Goal: Navigation & Orientation: Find specific page/section

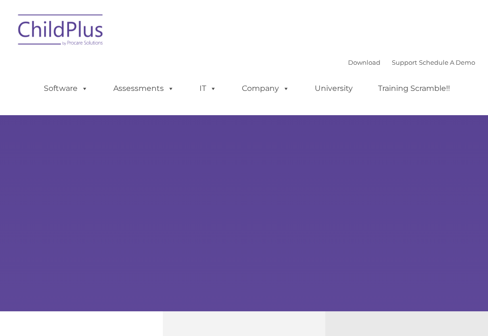
type input ""
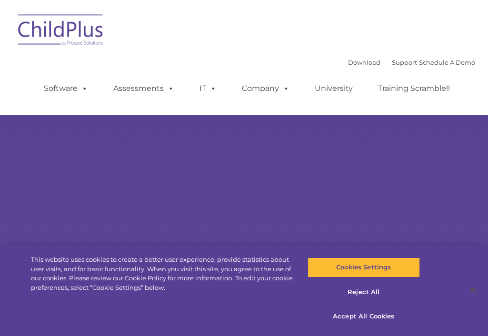
select select "MEDIUM"
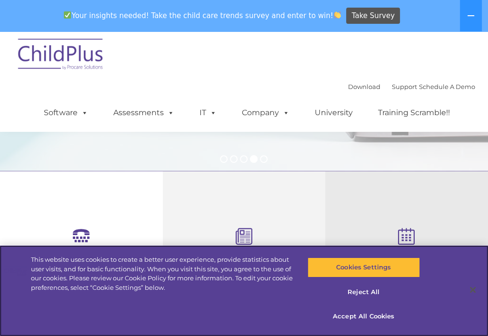
scroll to position [252, 0]
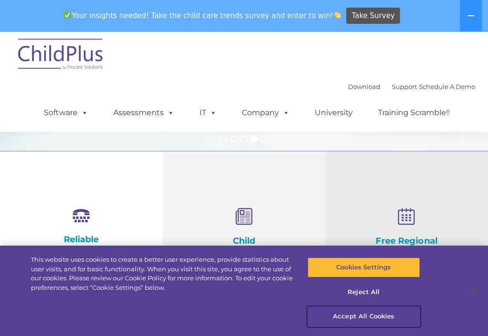
click at [365, 317] on button "Accept All Cookies" at bounding box center [364, 317] width 112 height 20
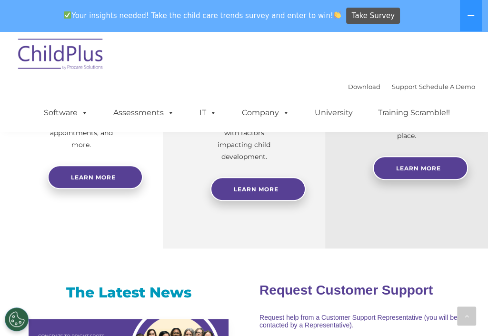
scroll to position [405, 0]
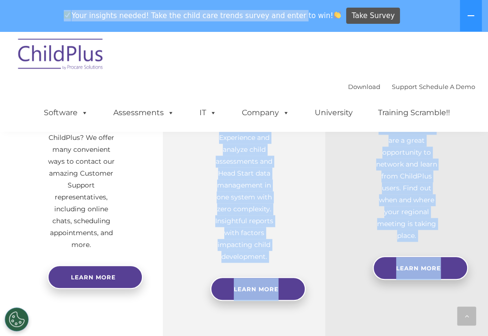
drag, startPoint x: 162, startPoint y: 4, endPoint x: 298, endPoint y: 15, distance: 135.7
click at [274, 115] on link "Company" at bounding box center [265, 112] width 67 height 19
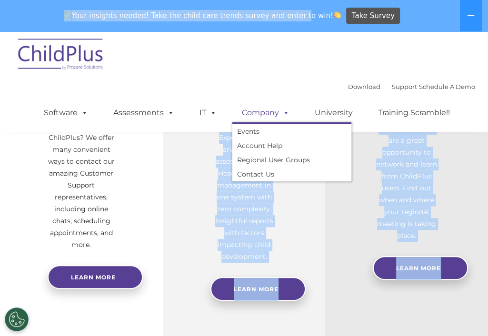
scroll to position [31, 0]
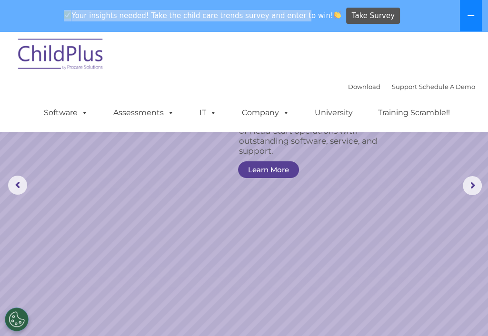
click at [475, 19] on button at bounding box center [471, 15] width 22 height 31
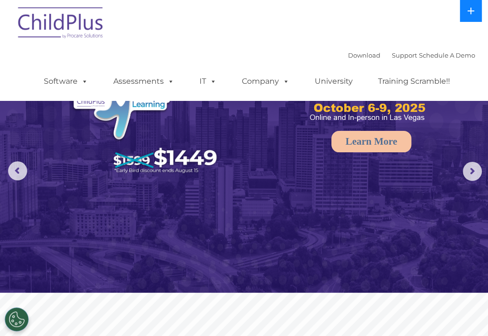
click at [469, 19] on button at bounding box center [471, 11] width 22 height 22
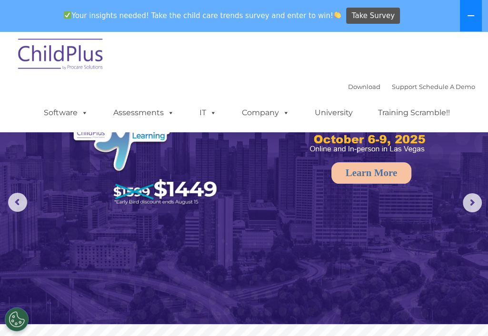
click at [469, 19] on icon at bounding box center [471, 16] width 8 height 8
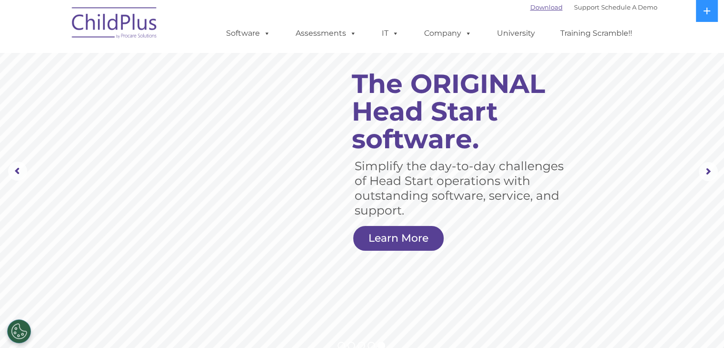
click at [488, 6] on link "Download" at bounding box center [547, 7] width 32 height 8
